Goal: Find specific page/section: Find specific page/section

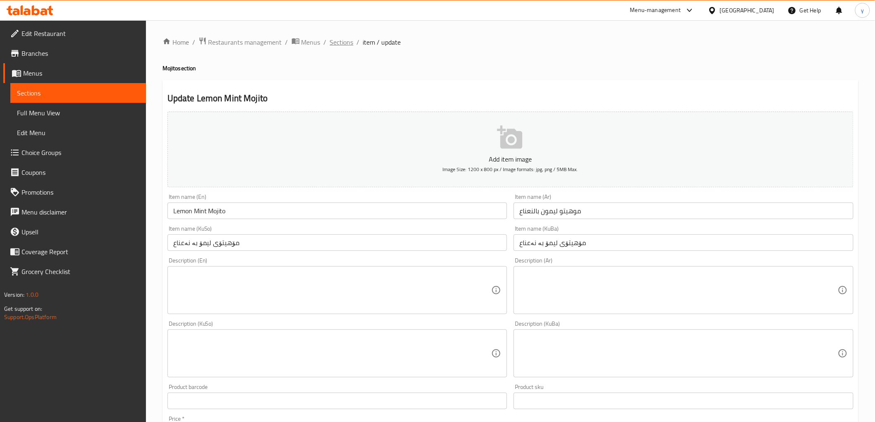
click at [330, 39] on span "Sections" at bounding box center [342, 42] width 24 height 10
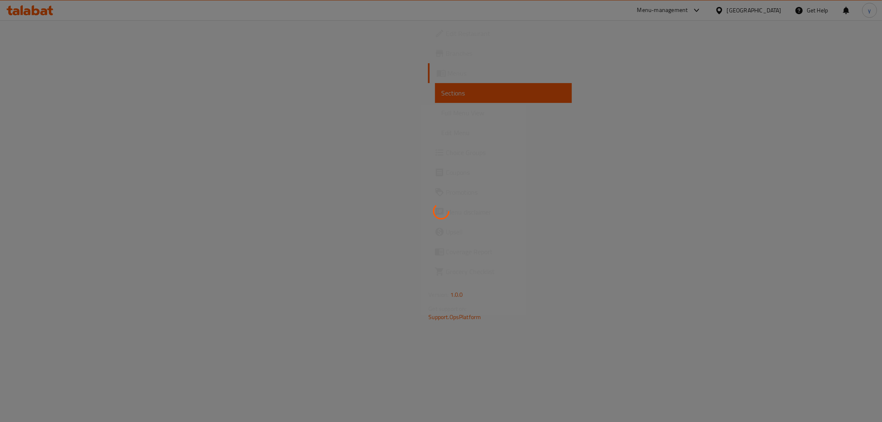
click at [54, 10] on div at bounding box center [441, 211] width 882 height 422
click at [33, 10] on div at bounding box center [441, 211] width 882 height 422
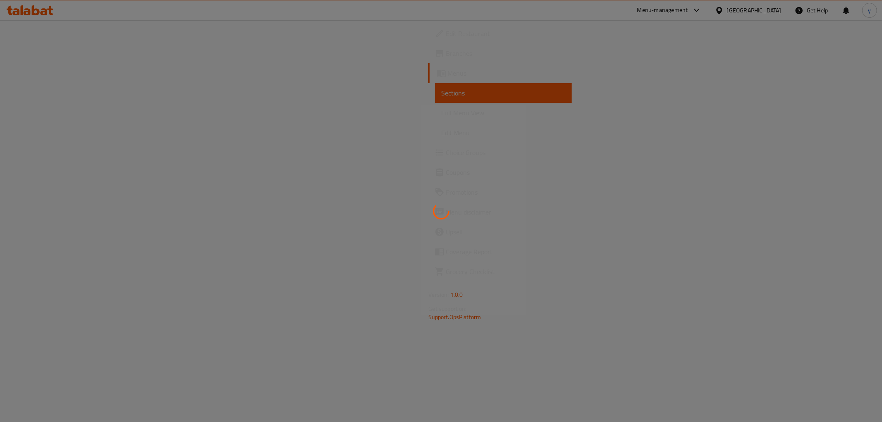
click at [33, 10] on div at bounding box center [441, 211] width 882 height 422
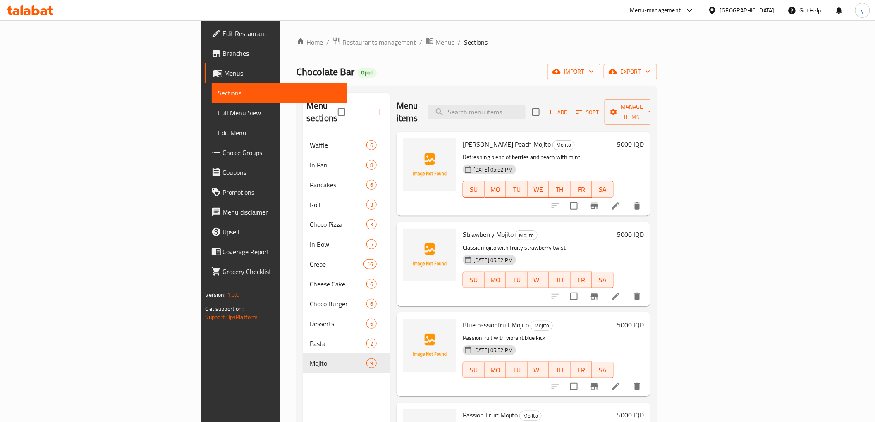
click at [33, 10] on icon at bounding box center [36, 10] width 8 height 10
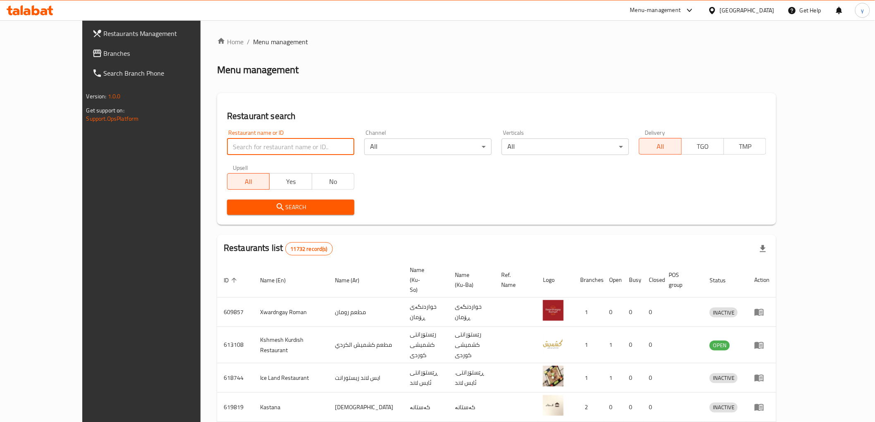
click at [255, 140] on input "search" at bounding box center [290, 146] width 127 height 17
paste input "676287"
type input "676287"
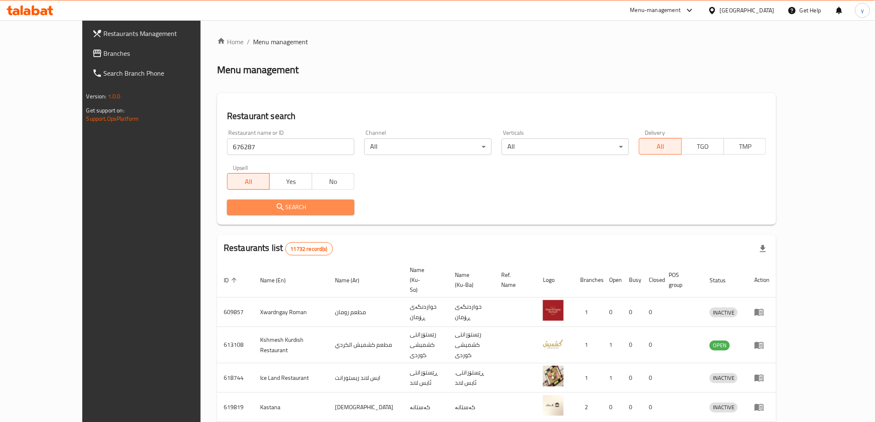
click at [251, 208] on span "Search" at bounding box center [291, 207] width 114 height 10
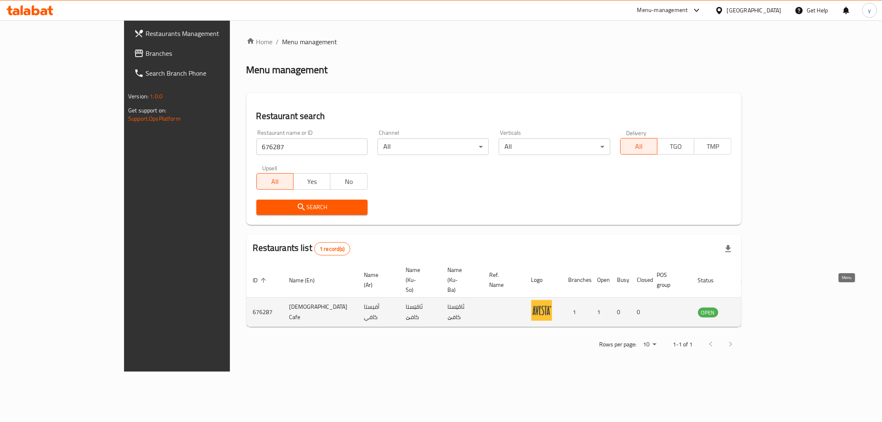
click at [751, 307] on icon "enhanced table" at bounding box center [746, 312] width 10 height 10
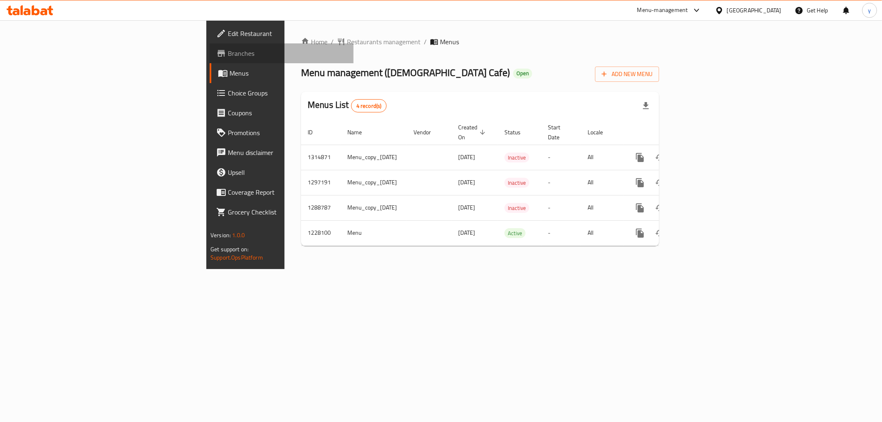
click at [210, 58] on link "Branches" at bounding box center [282, 53] width 144 height 20
